Goal: Obtain resource: Download file/media

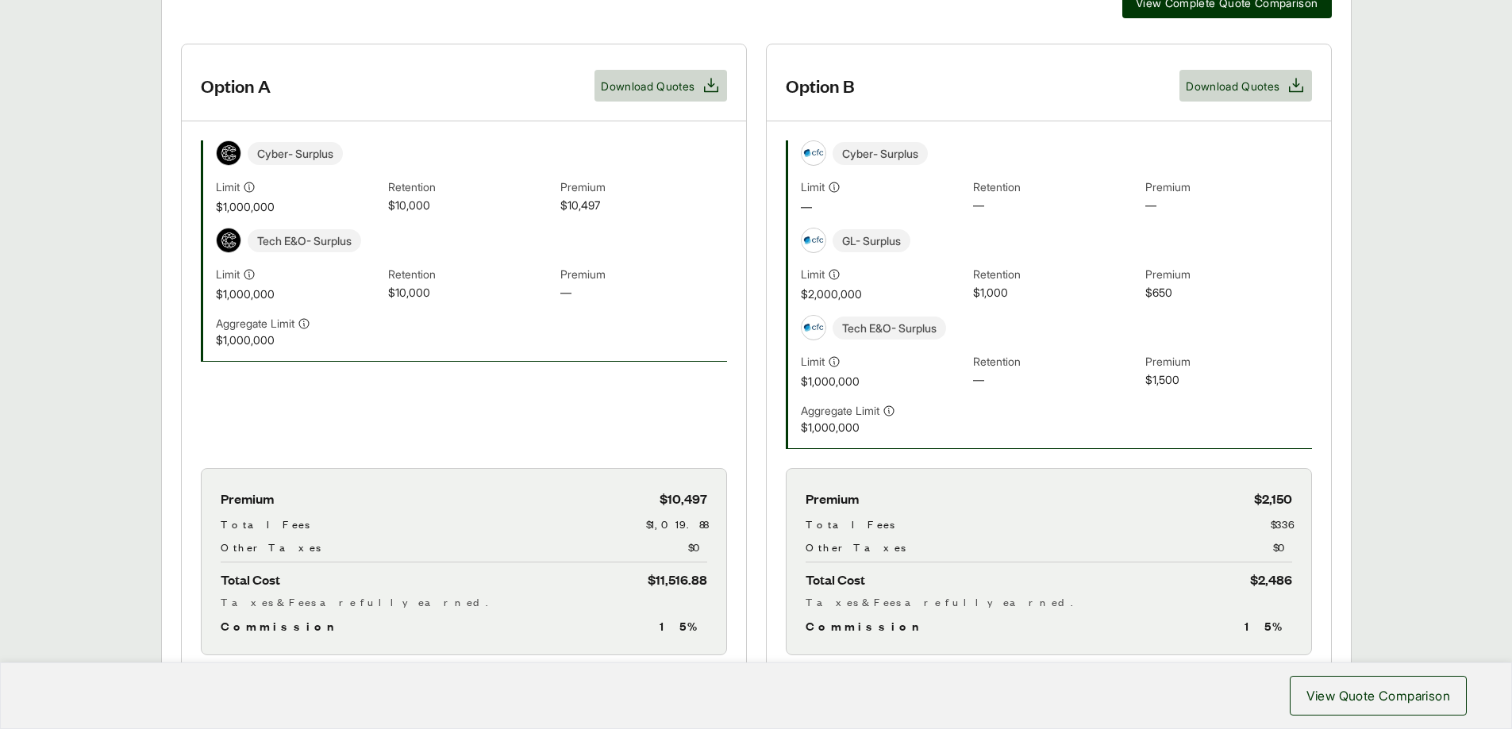
scroll to position [476, 0]
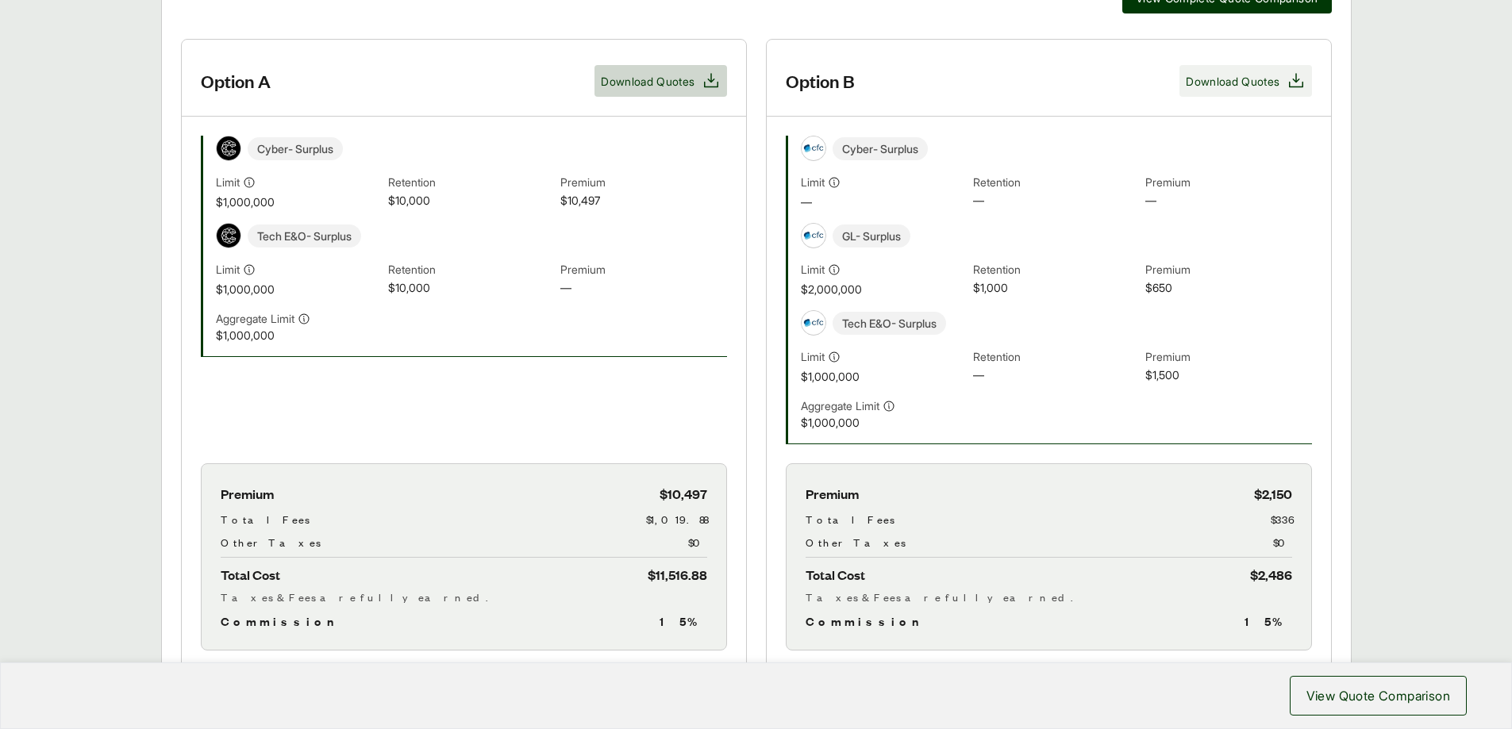
click at [1281, 89] on span "Download Quotes" at bounding box center [1245, 80] width 119 height 19
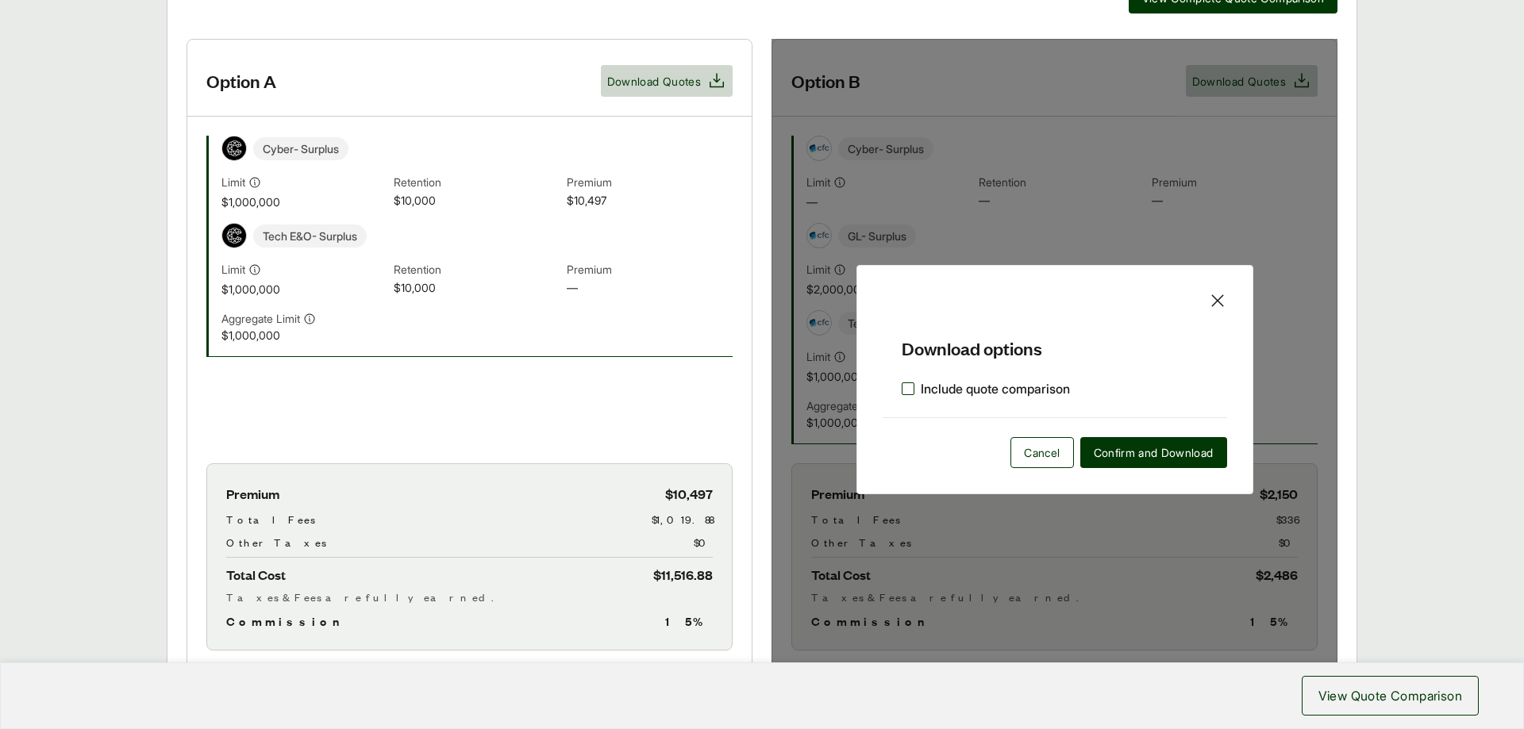
click at [906, 388] on label "Include quote comparison" at bounding box center [986, 388] width 168 height 19
click at [912, 383] on icon at bounding box center [907, 388] width 11 height 11
click at [1153, 453] on span "Confirm and Download" at bounding box center [1154, 452] width 120 height 17
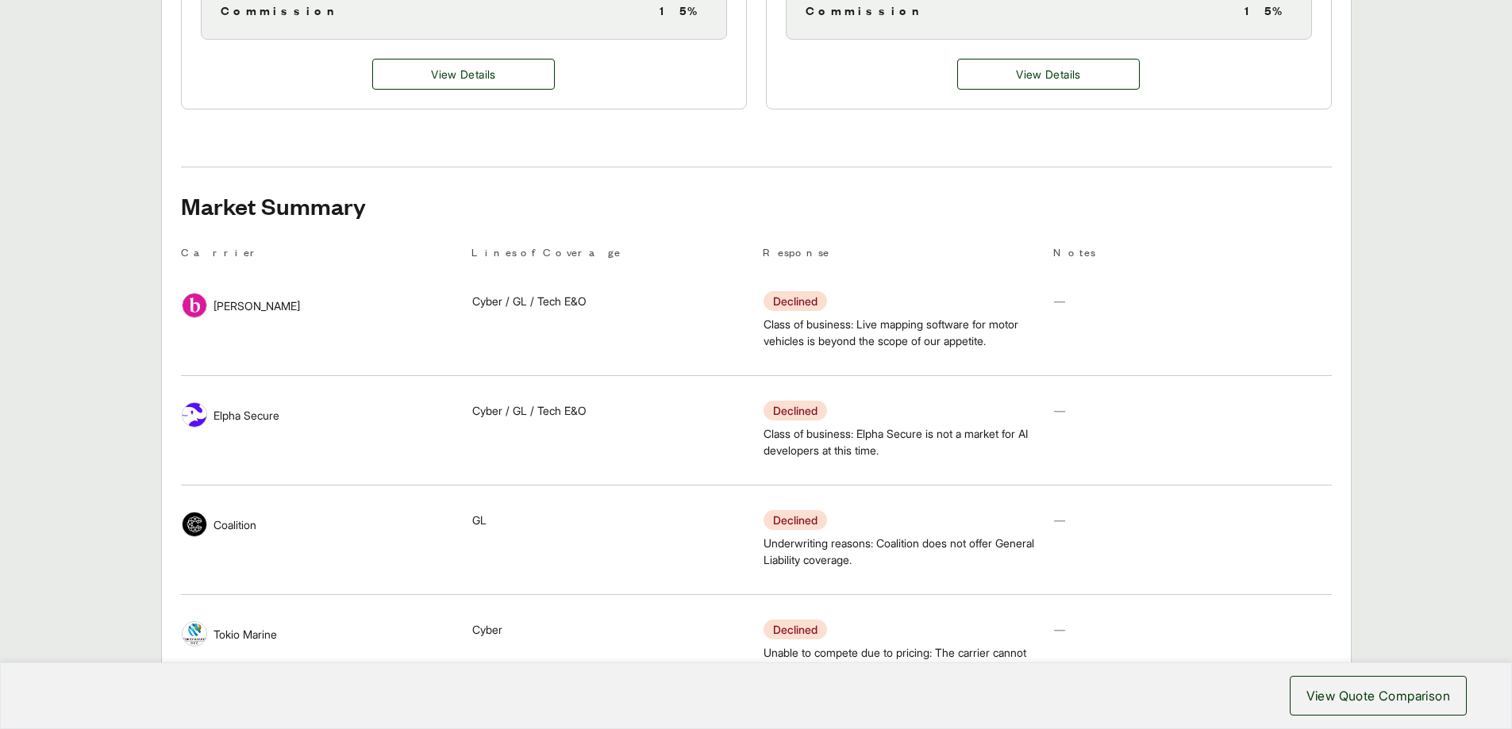
scroll to position [1111, 0]
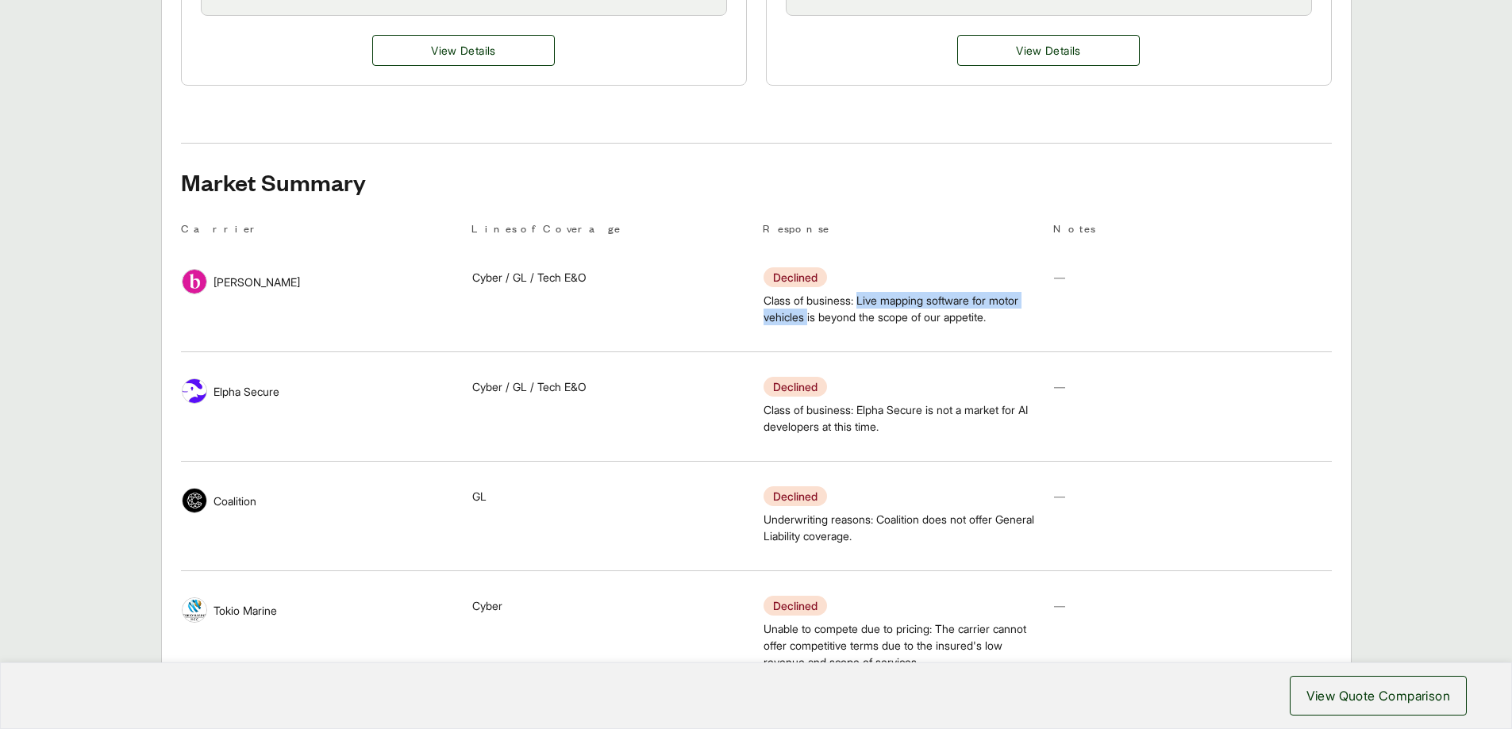
drag, startPoint x: 863, startPoint y: 298, endPoint x: 809, endPoint y: 323, distance: 58.9
click at [809, 323] on span "Class of business: Live mapping software for motor vehicles is beyond the scope…" at bounding box center [901, 308] width 277 height 33
copy span "Live mapping software for motor vehicles"
drag, startPoint x: 783, startPoint y: 425, endPoint x: 840, endPoint y: 429, distance: 56.5
click at [840, 429] on span "Class of business: Elpha Secure is not a market for AI developers at this time." at bounding box center [901, 418] width 277 height 33
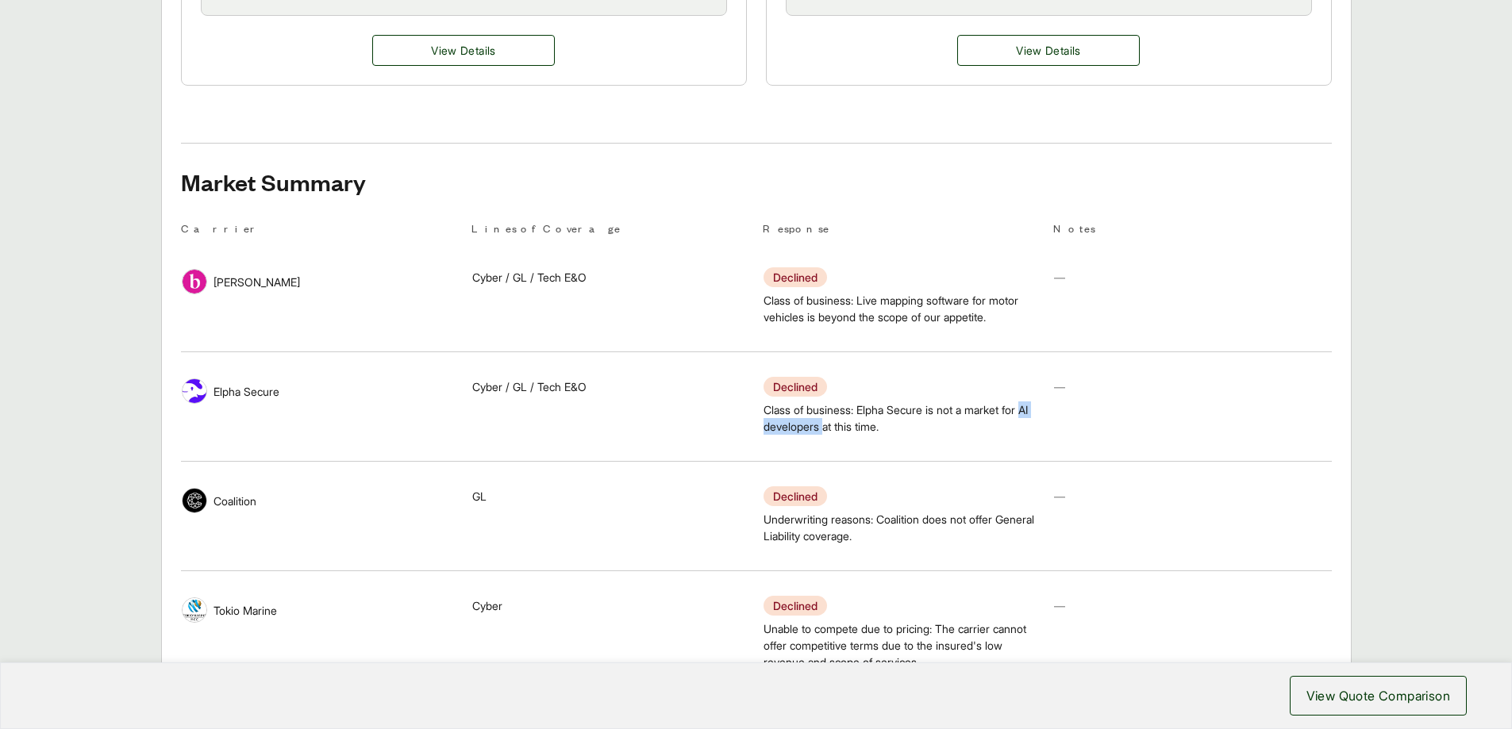
copy span "AI developers"
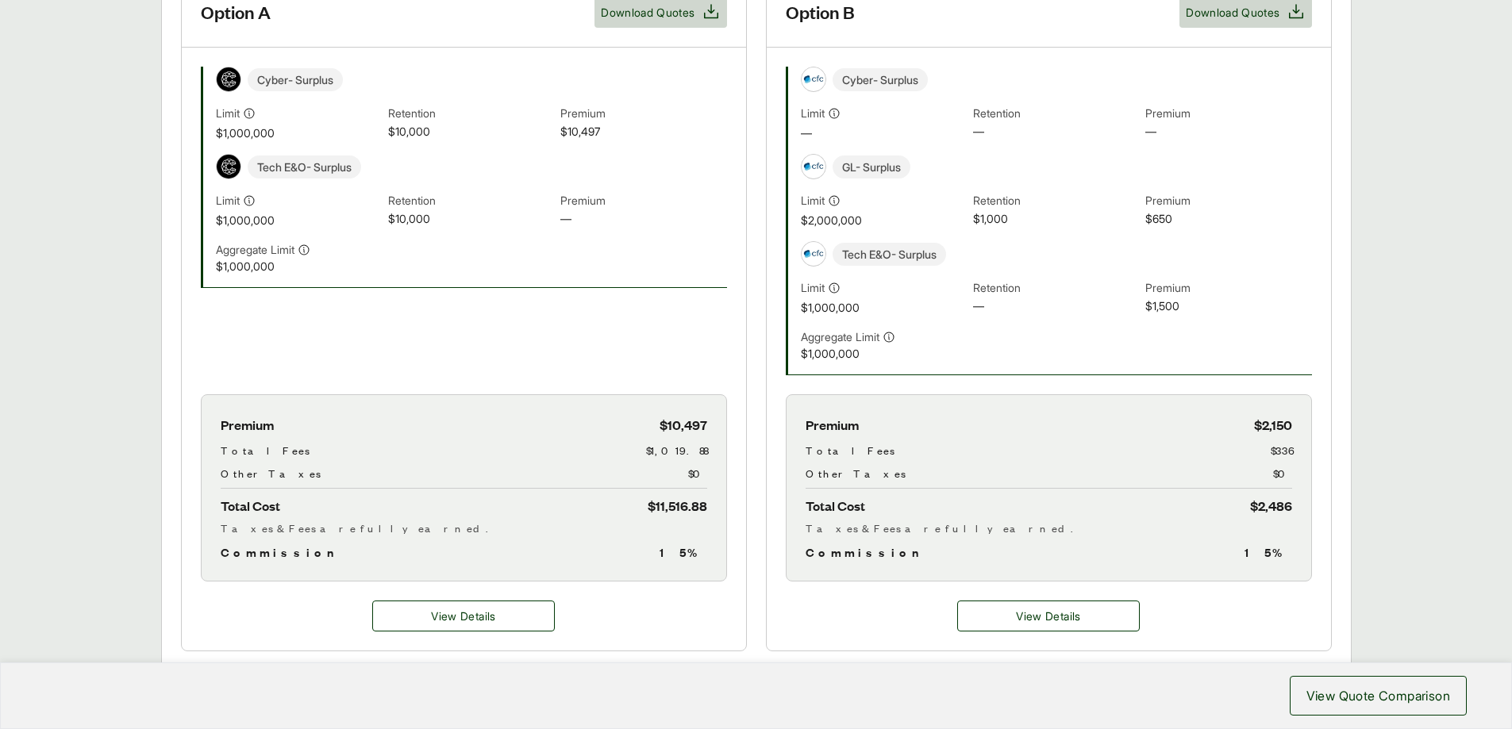
scroll to position [540, 0]
